Goal: Check status: Check status

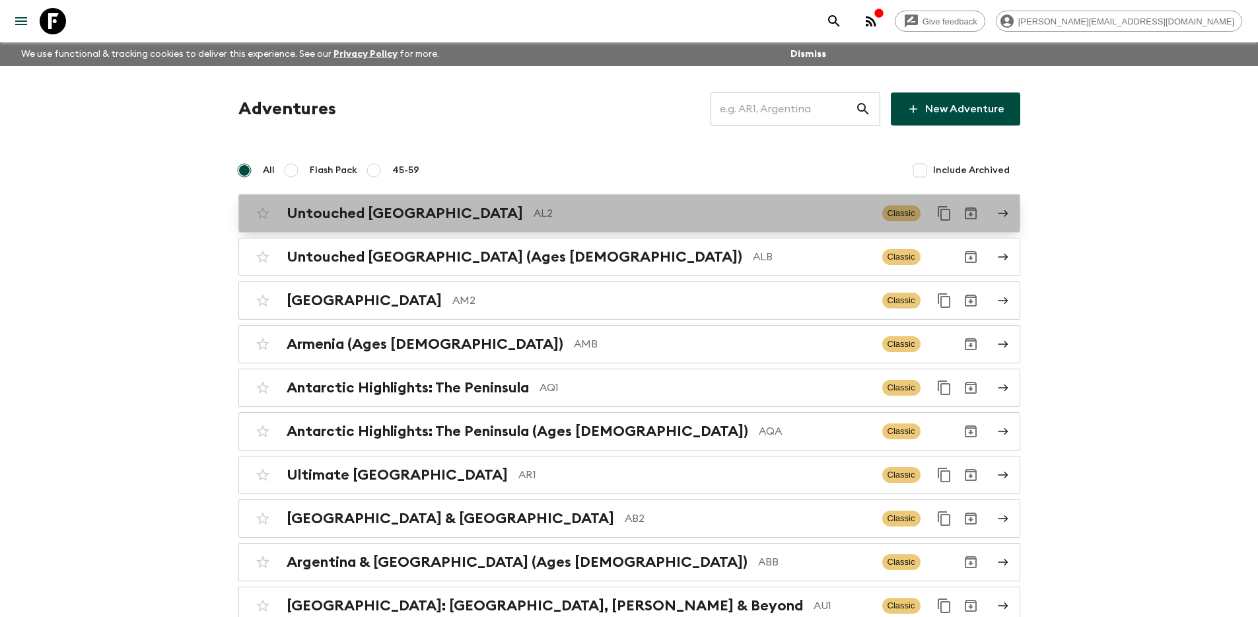
click at [573, 210] on p "AL2" at bounding box center [702, 213] width 338 height 16
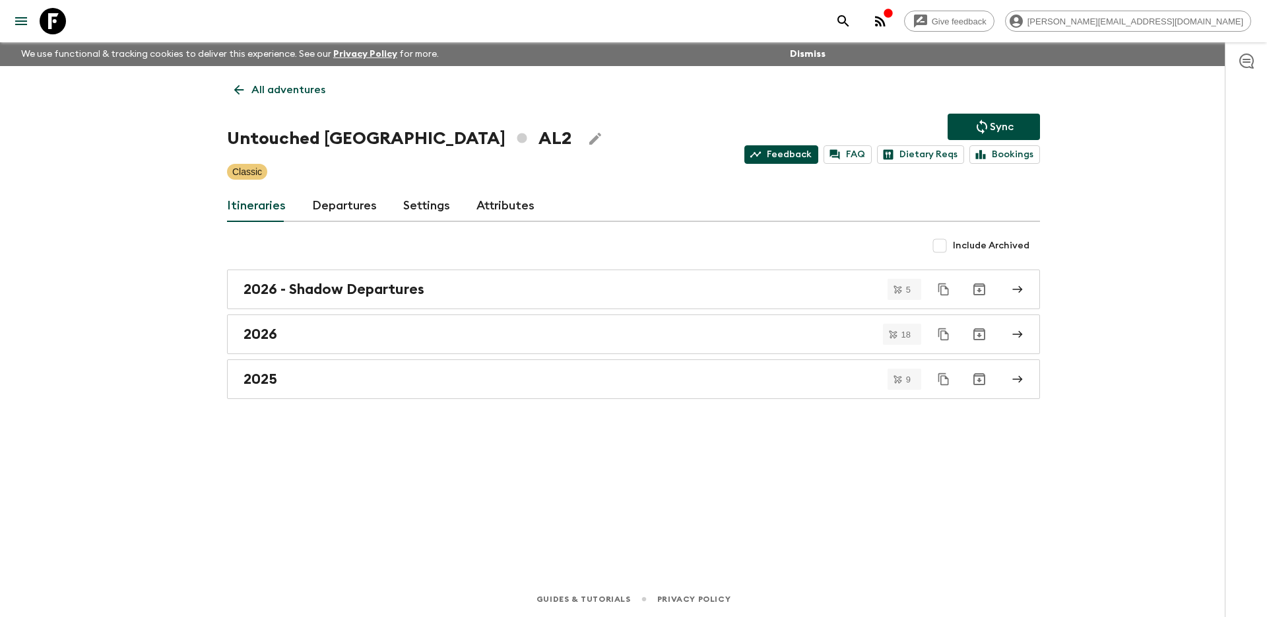
click at [799, 156] on link "Feedback" at bounding box center [782, 154] width 74 height 18
click at [927, 158] on link "Dietary Reqs" at bounding box center [920, 154] width 87 height 18
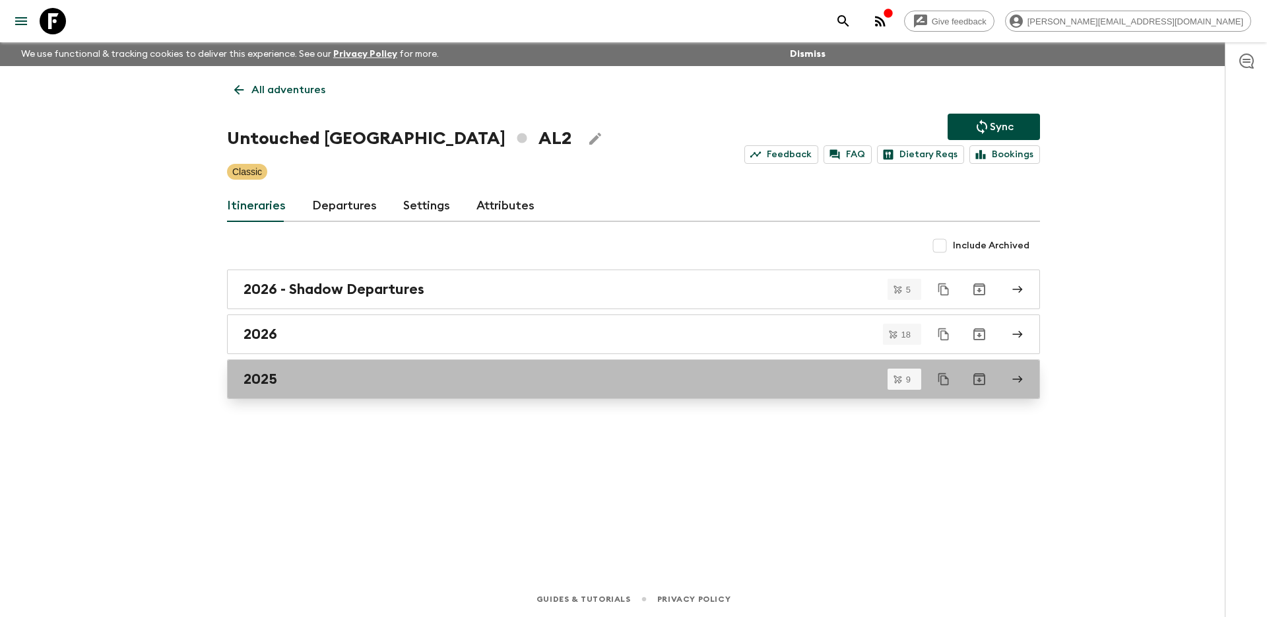
click at [569, 373] on div "2025" at bounding box center [621, 378] width 755 height 17
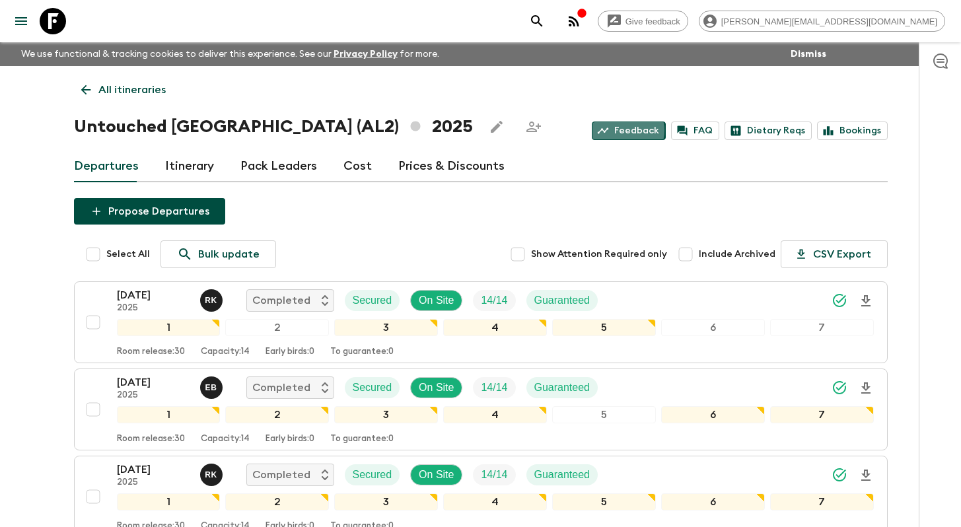
click at [628, 130] on link "Feedback" at bounding box center [628, 130] width 74 height 18
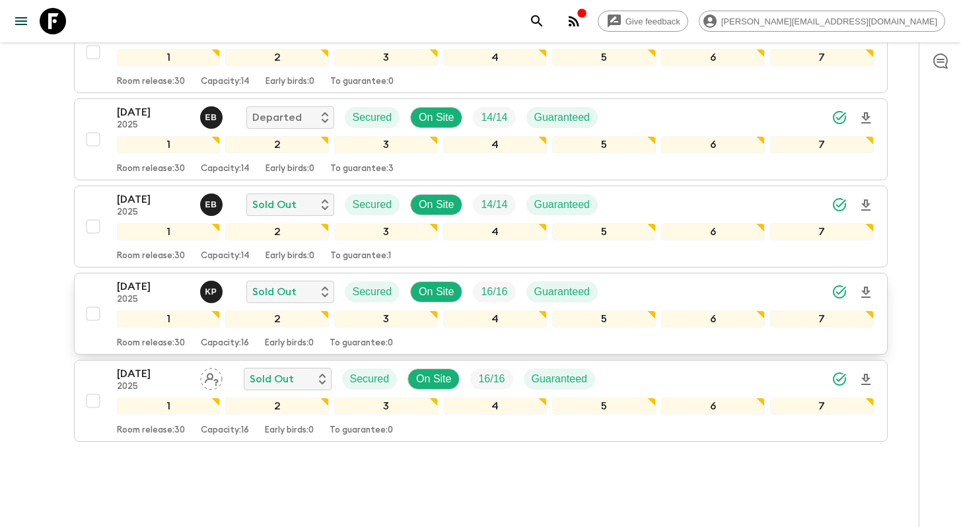
scroll to position [619, 0]
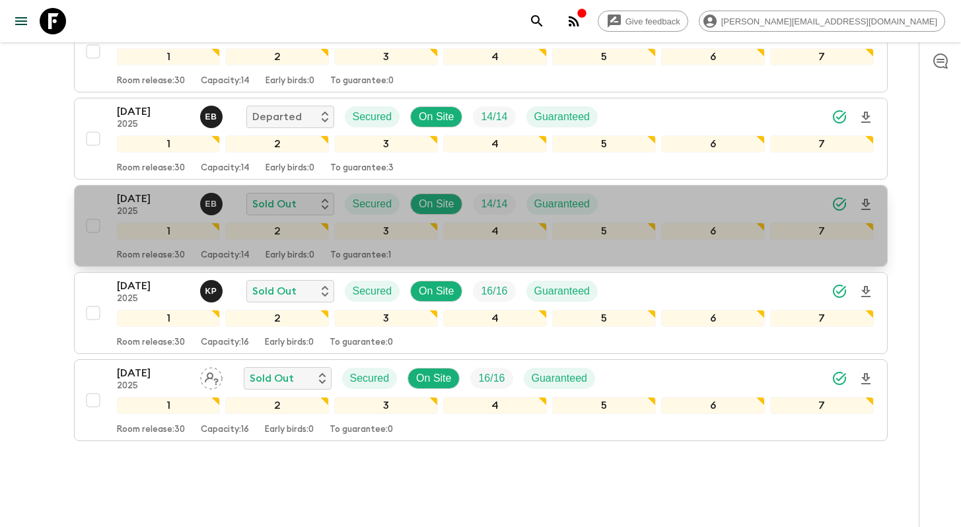
click at [100, 202] on div "[DATE] 2025 E B Sold Out Secured On Site 14 / 14 Guaranteed 1 2 3 4 5 6 7 Room …" at bounding box center [476, 226] width 793 height 70
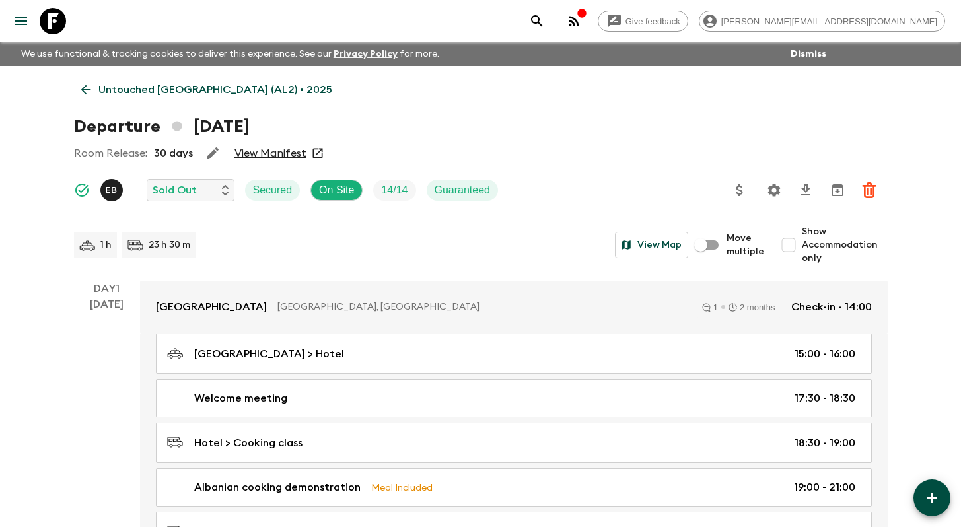
click at [797, 248] on input "Show Accommodation only" at bounding box center [788, 245] width 26 height 26
checkbox input "true"
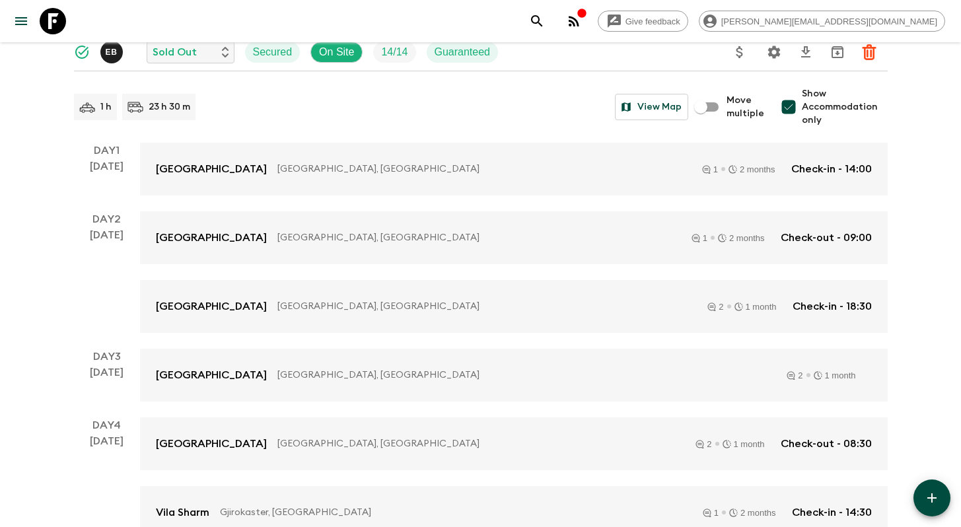
scroll to position [24, 0]
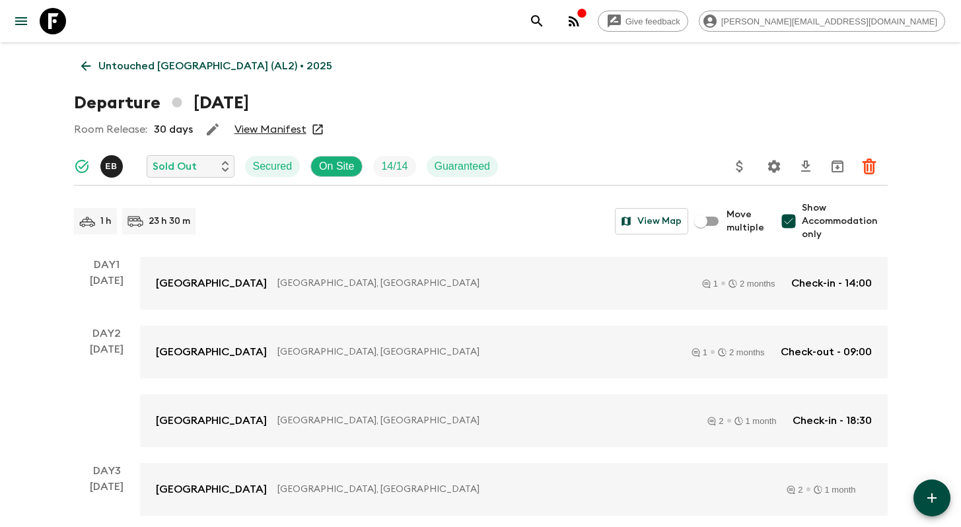
click at [77, 61] on link "Untouched [GEOGRAPHIC_DATA] (AL2) • 2025" at bounding box center [206, 66] width 265 height 26
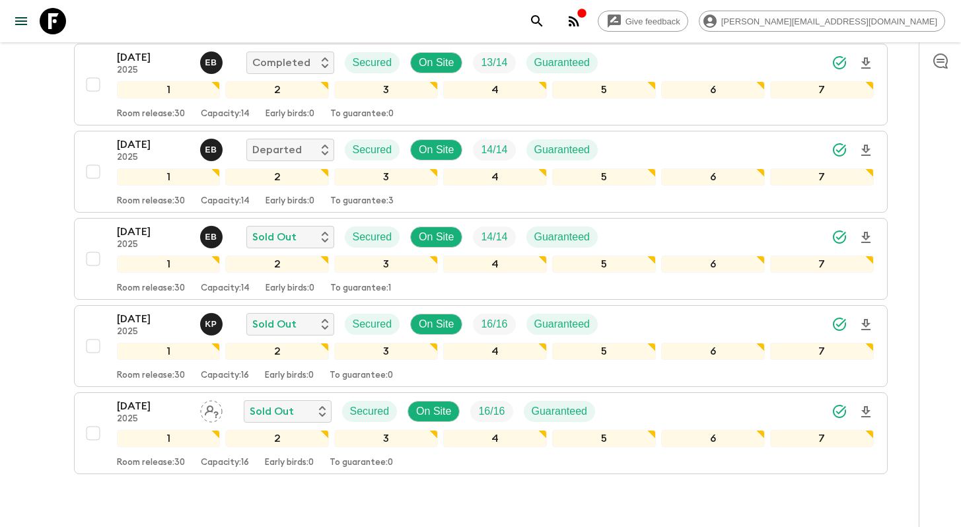
scroll to position [654, 0]
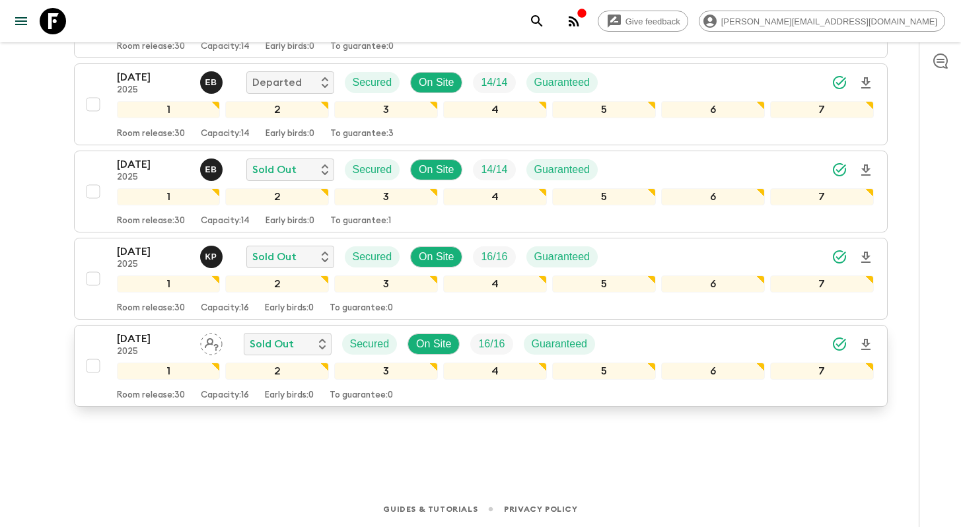
click at [90, 338] on div "[DATE] 2025 Sold Out Secured On Site 16 / 16 Guaranteed 1 2 3 4 5 6 7 Room rele…" at bounding box center [476, 366] width 793 height 70
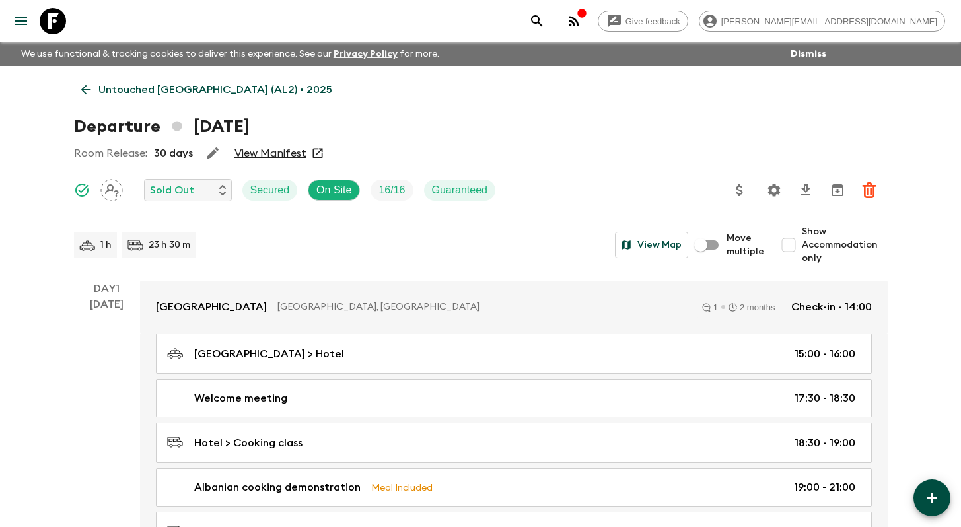
click at [260, 155] on link "View Manifest" at bounding box center [270, 153] width 72 height 13
